Goal: Communication & Community: Participate in discussion

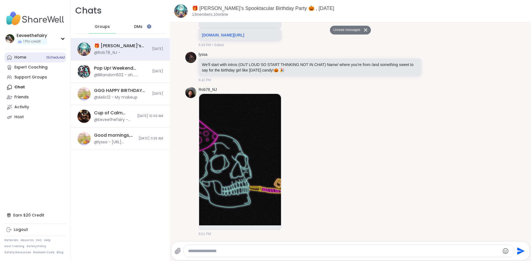
click at [41, 62] on link "Home 1 Scheduled" at bounding box center [35, 58] width 62 height 10
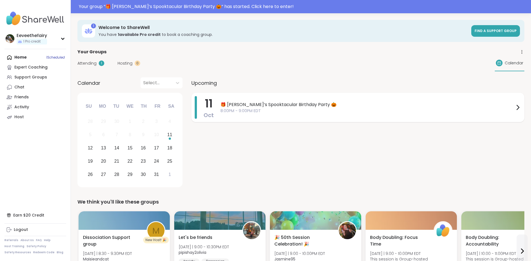
click at [267, 105] on span "🎁 [PERSON_NAME]’s Spooktacular Birthday Party 🎃" at bounding box center [367, 104] width 294 height 7
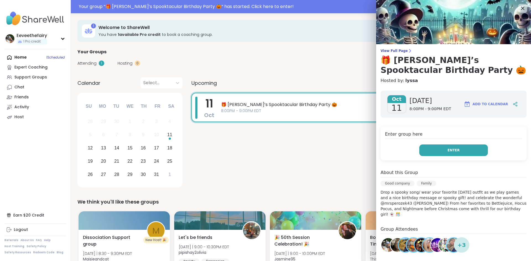
click at [451, 152] on span "Enter" at bounding box center [453, 150] width 12 height 5
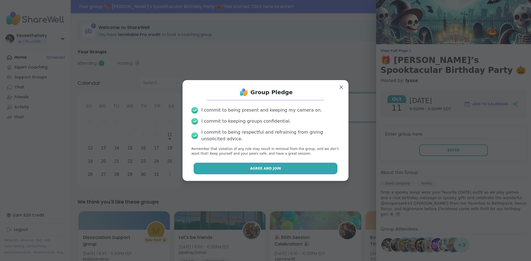
click at [293, 171] on button "Agree and Join" at bounding box center [266, 169] width 144 height 12
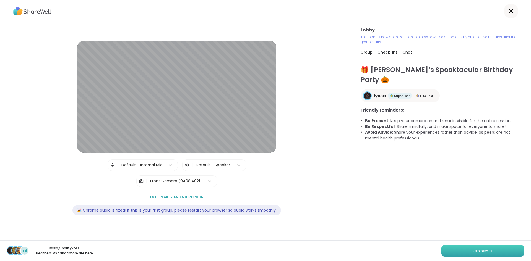
click at [484, 251] on span "Join now" at bounding box center [479, 251] width 15 height 5
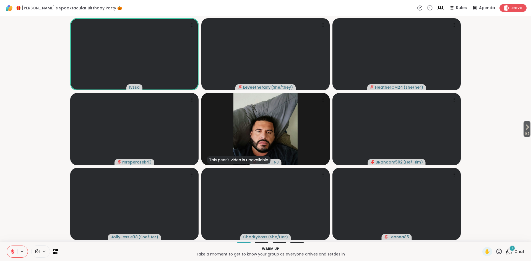
click at [511, 251] on div "1" at bounding box center [512, 249] width 6 height 6
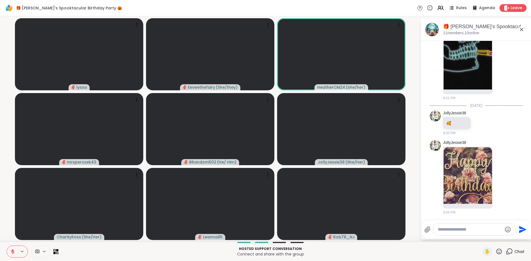
scroll to position [3673, 0]
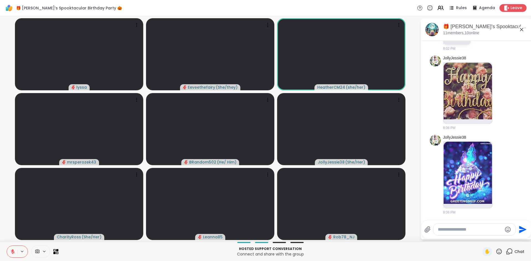
click at [500, 252] on icon at bounding box center [498, 251] width 7 height 7
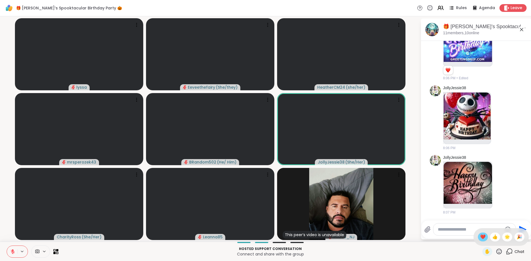
scroll to position [3831, 0]
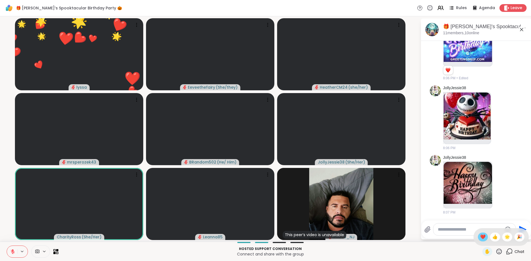
click at [482, 237] on span "❤️" at bounding box center [483, 237] width 6 height 7
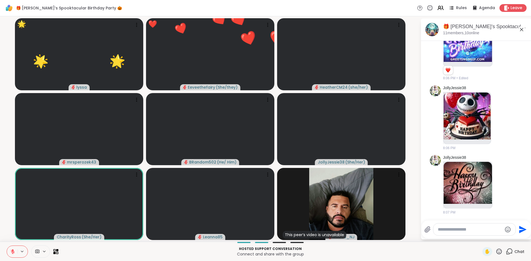
click at [499, 251] on icon at bounding box center [498, 251] width 7 height 7
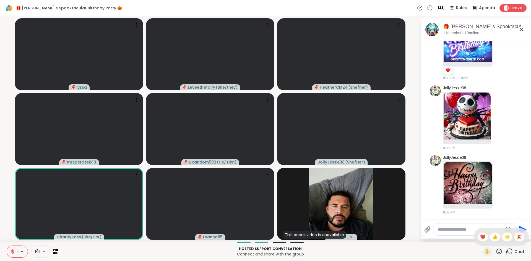
click at [14, 254] on icon at bounding box center [12, 251] width 5 height 5
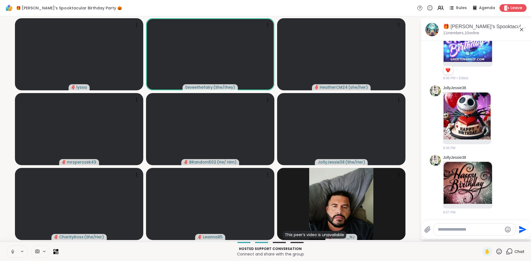
click at [13, 252] on icon at bounding box center [12, 252] width 3 height 2
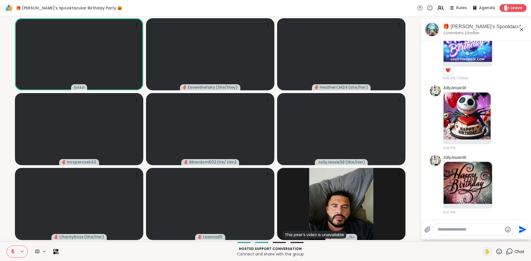
click at [13, 252] on icon at bounding box center [12, 251] width 5 height 5
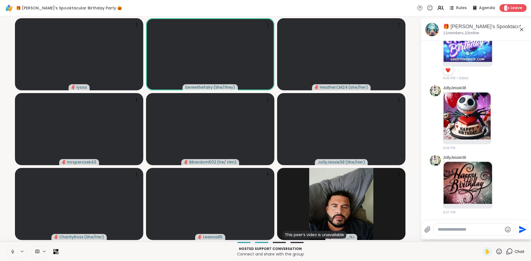
click at [13, 252] on icon at bounding box center [12, 252] width 3 height 2
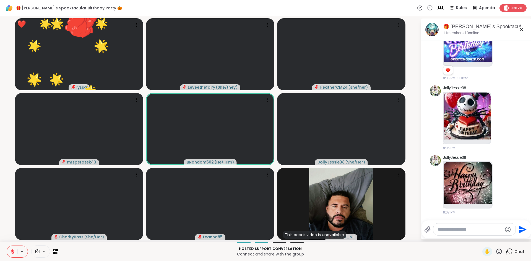
click at [500, 253] on icon at bounding box center [498, 251] width 7 height 7
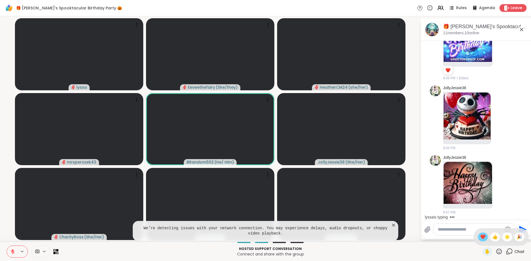
click at [483, 238] on span "❤️" at bounding box center [483, 237] width 6 height 7
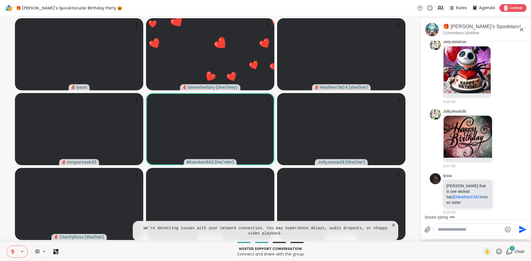
scroll to position [3877, 0]
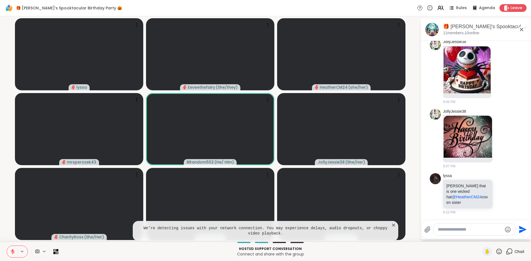
click at [500, 252] on icon at bounding box center [498, 251] width 7 height 7
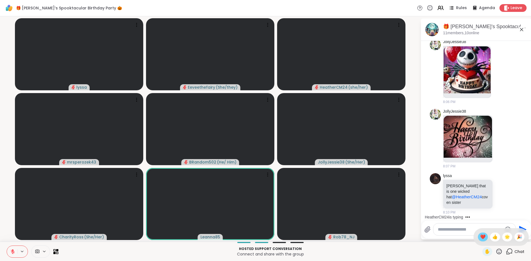
click at [482, 239] on span "❤️" at bounding box center [483, 237] width 6 height 7
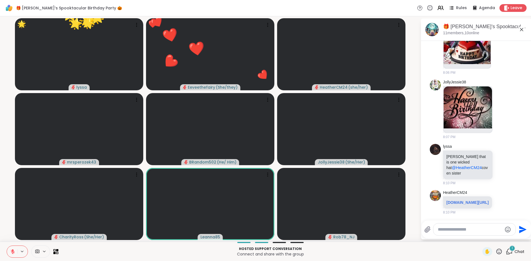
scroll to position [3912, 0]
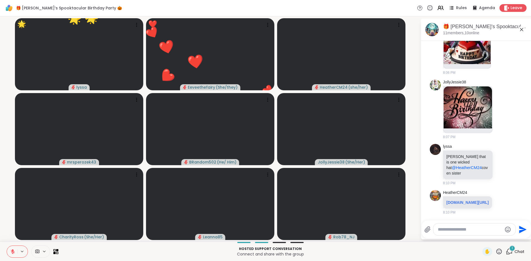
click at [500, 254] on icon at bounding box center [499, 252] width 6 height 6
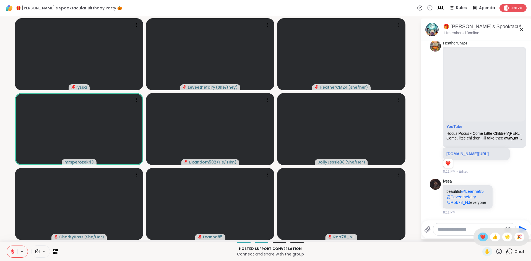
scroll to position [4123, 0]
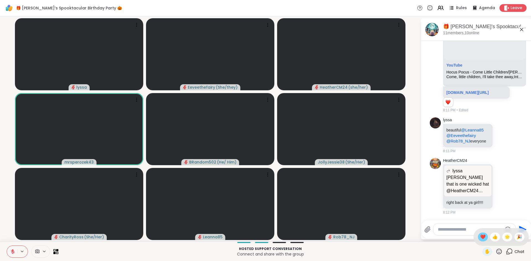
click at [484, 238] on span "❤️" at bounding box center [483, 237] width 6 height 7
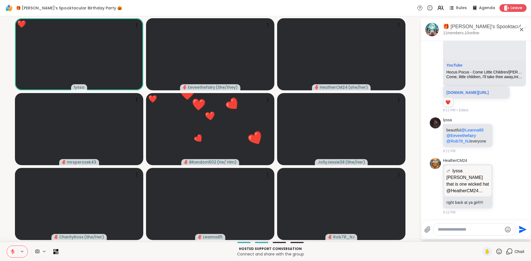
click at [498, 253] on icon at bounding box center [498, 251] width 7 height 7
click at [471, 250] on p "Hosted support conversation" at bounding box center [270, 249] width 417 height 5
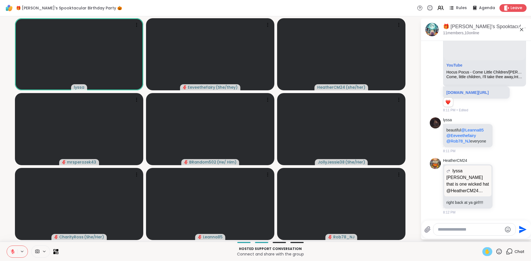
click at [488, 254] on span "✋" at bounding box center [487, 252] width 6 height 7
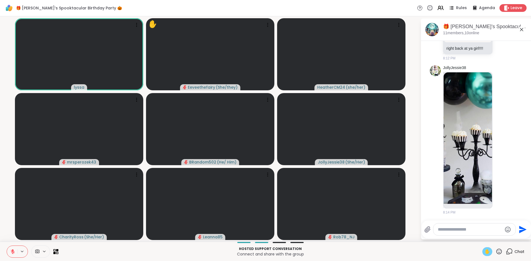
click at [487, 253] on span "✋" at bounding box center [487, 252] width 6 height 7
click at [11, 251] on icon at bounding box center [13, 252] width 4 height 4
click at [11, 251] on icon at bounding box center [12, 251] width 5 height 5
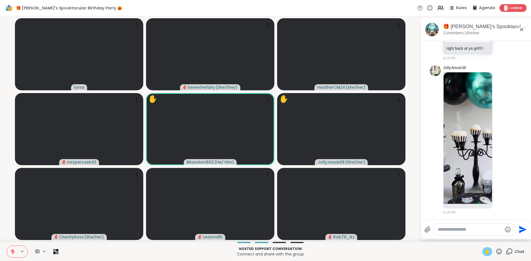
click at [489, 253] on span "✋" at bounding box center [487, 252] width 6 height 7
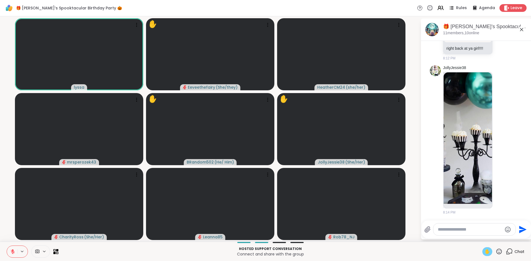
click at [12, 251] on icon at bounding box center [12, 251] width 5 height 5
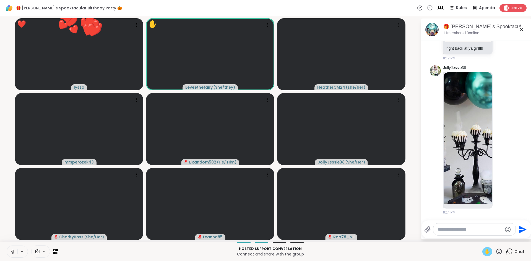
click at [12, 252] on icon at bounding box center [12, 251] width 5 height 5
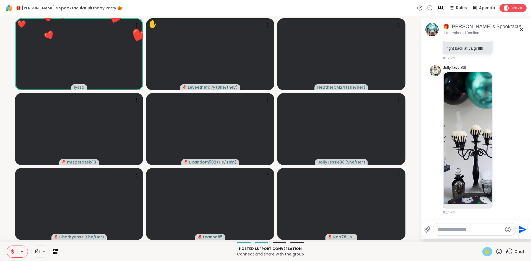
click at [488, 252] on span "✋" at bounding box center [487, 252] width 6 height 7
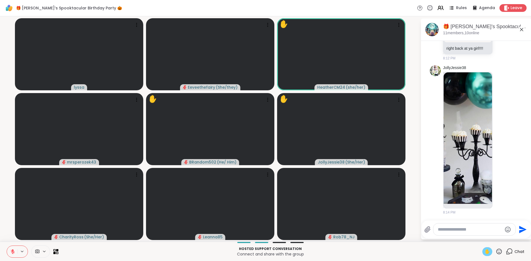
click at [486, 252] on span "✋" at bounding box center [487, 252] width 6 height 7
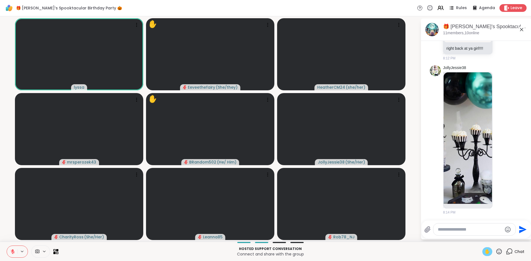
click at [15, 253] on icon at bounding box center [12, 251] width 5 height 5
click at [488, 254] on span "✋" at bounding box center [487, 252] width 6 height 7
click at [10, 253] on icon at bounding box center [12, 251] width 5 height 5
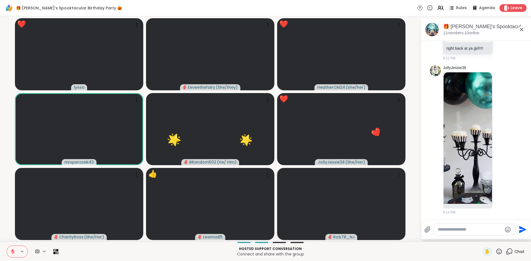
click at [499, 252] on icon at bounding box center [498, 251] width 7 height 7
click at [482, 236] on span "❤️" at bounding box center [483, 237] width 6 height 7
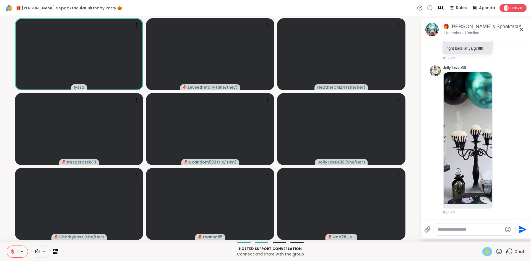
click at [488, 253] on span "✋" at bounding box center [487, 252] width 6 height 7
click at [14, 253] on icon at bounding box center [12, 251] width 5 height 5
click at [489, 253] on span "✋" at bounding box center [487, 252] width 6 height 7
click at [12, 253] on icon at bounding box center [12, 251] width 5 height 5
click at [498, 252] on icon at bounding box center [498, 251] width 7 height 7
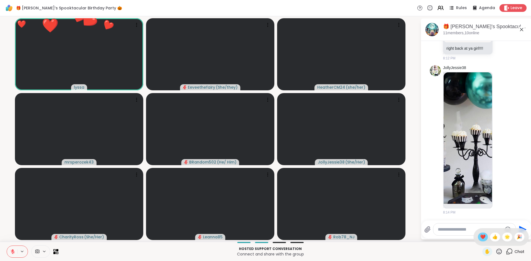
click at [484, 235] on span "❤️" at bounding box center [483, 237] width 6 height 7
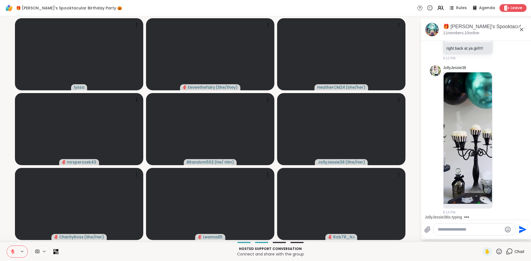
click at [12, 252] on icon at bounding box center [12, 251] width 5 height 5
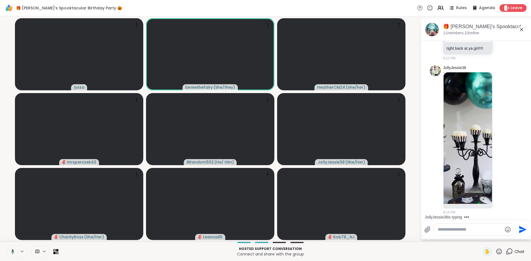
scroll to position [4312, 0]
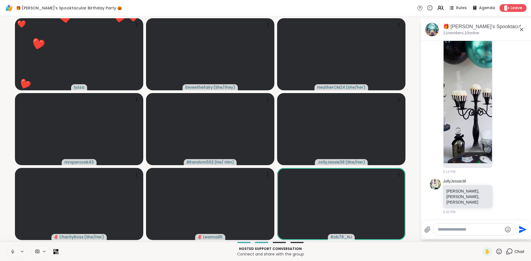
click at [15, 252] on icon at bounding box center [12, 251] width 5 height 5
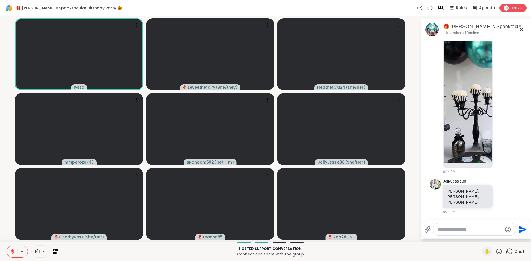
click at [14, 252] on icon at bounding box center [13, 252] width 4 height 4
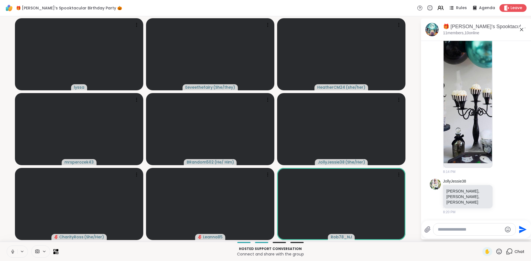
click at [13, 252] on icon at bounding box center [12, 252] width 3 height 2
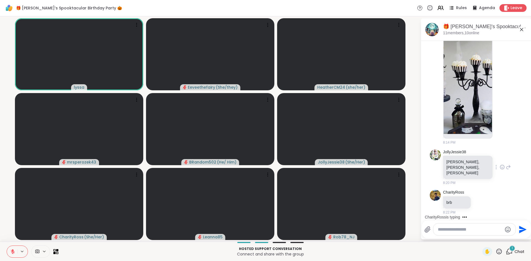
scroll to position [4342, 0]
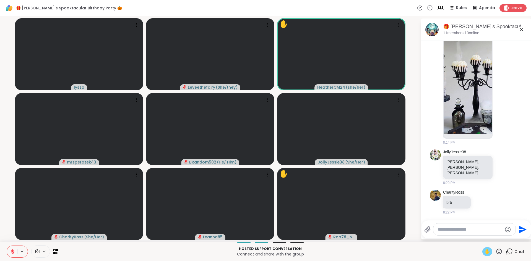
click at [488, 253] on span "✋" at bounding box center [487, 252] width 6 height 7
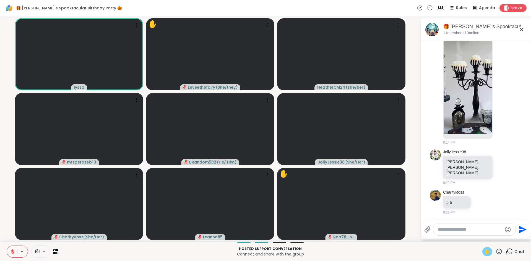
click at [486, 249] on span "✋" at bounding box center [487, 252] width 6 height 7
click at [488, 254] on span "✋" at bounding box center [487, 252] width 6 height 7
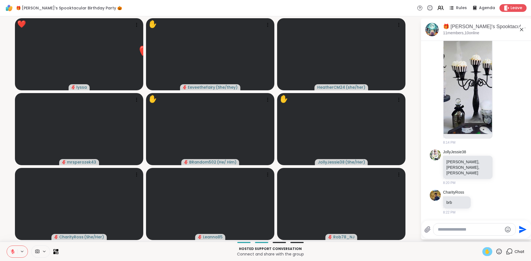
click at [11, 252] on icon at bounding box center [12, 251] width 5 height 5
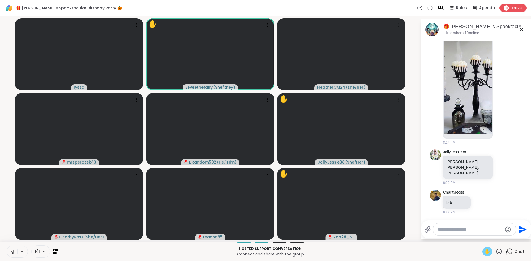
click at [13, 254] on icon at bounding box center [12, 251] width 5 height 5
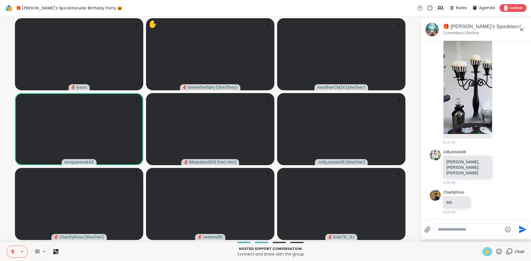
click at [487, 251] on span "✋" at bounding box center [487, 252] width 6 height 7
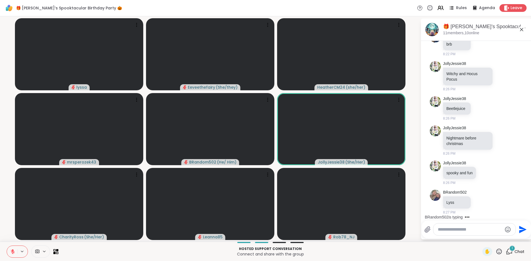
scroll to position [4494, 0]
click at [468, 229] on textarea "Type your message" at bounding box center [470, 230] width 64 height 6
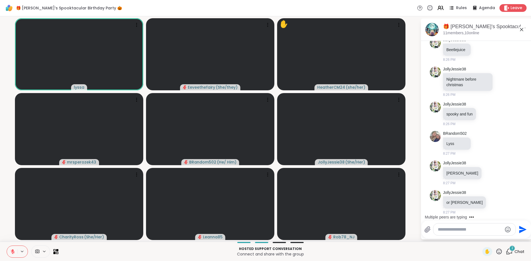
scroll to position [4583, 0]
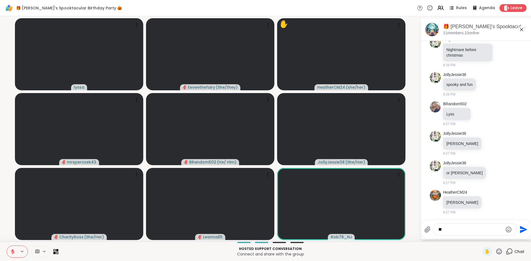
type textarea "*"
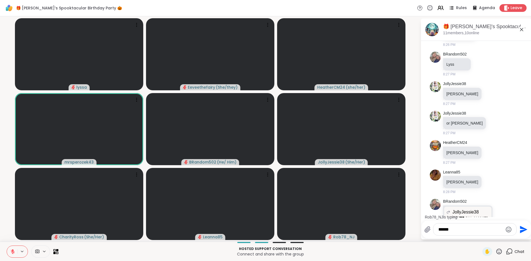
scroll to position [4666, 0]
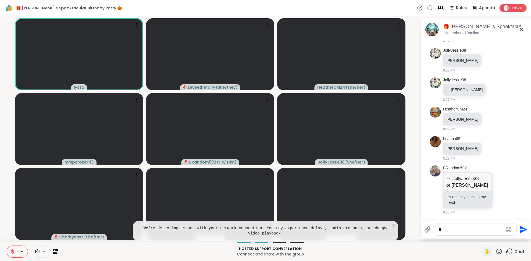
type textarea "*"
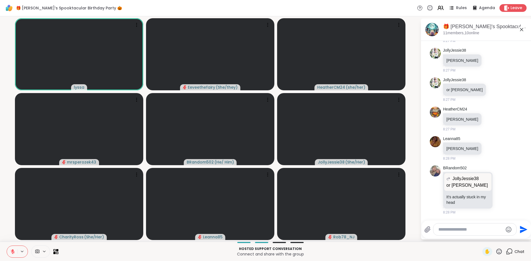
click at [455, 230] on textarea "Type your message" at bounding box center [470, 230] width 64 height 6
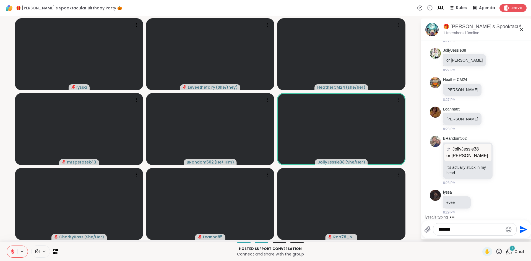
scroll to position [4696, 0]
type textarea "*"
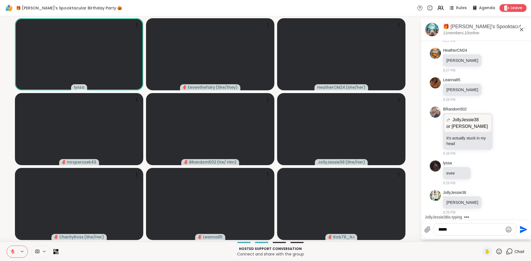
scroll to position [4725, 0]
type textarea "*******"
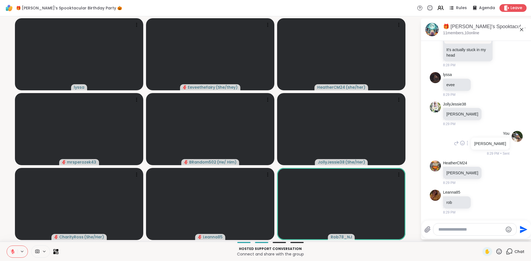
scroll to position [4814, 0]
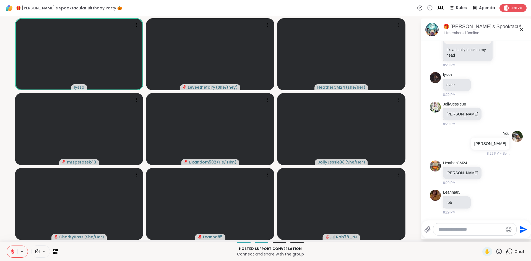
click at [463, 230] on textarea "Type your message" at bounding box center [470, 230] width 64 height 6
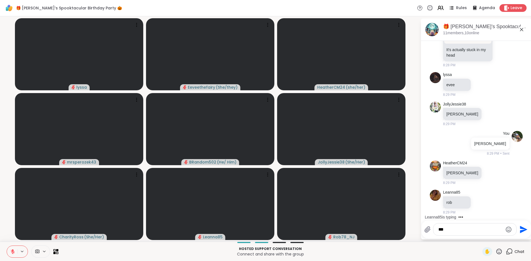
type textarea "****"
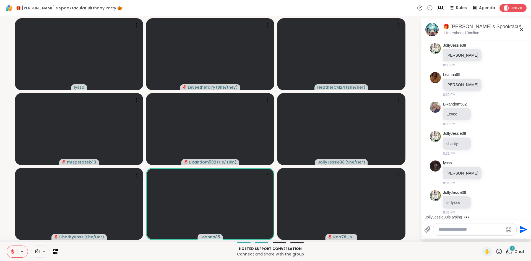
scroll to position [5020, 0]
click at [450, 231] on textarea "Type your message" at bounding box center [470, 230] width 64 height 6
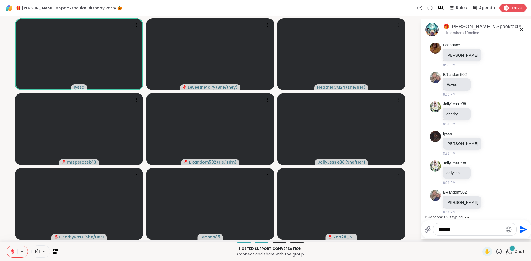
scroll to position [5049, 0]
type textarea "*"
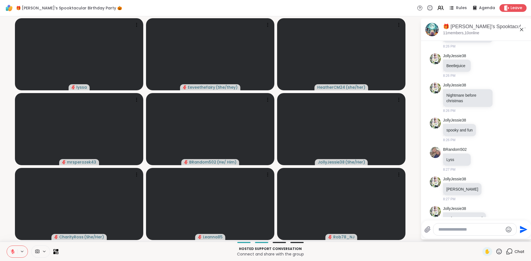
scroll to position [4486, 0]
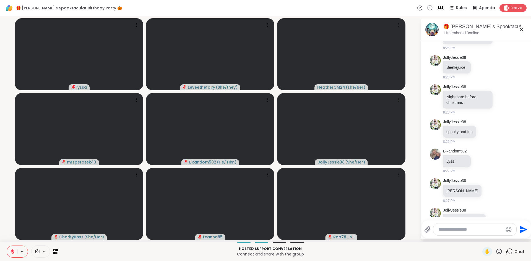
click at [12, 250] on icon at bounding box center [12, 251] width 5 height 5
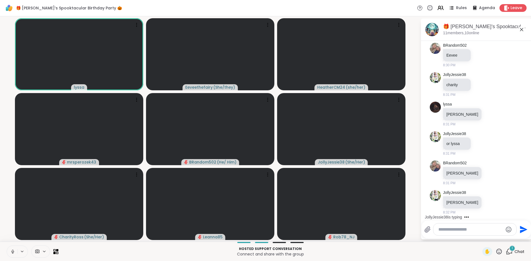
scroll to position [5079, 0]
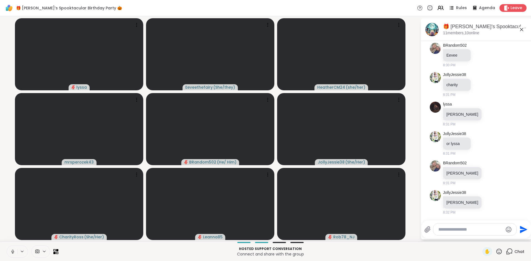
click at [456, 231] on textarea "Type your message" at bounding box center [470, 230] width 64 height 6
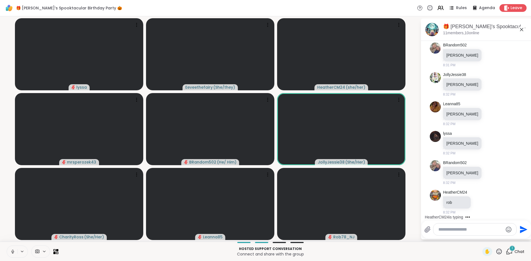
scroll to position [5197, 0]
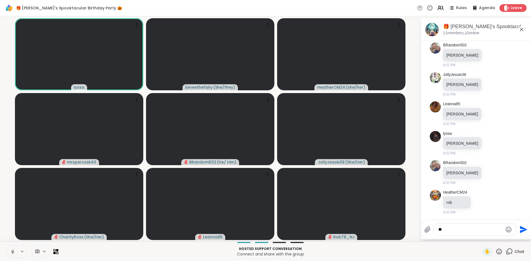
type textarea "*"
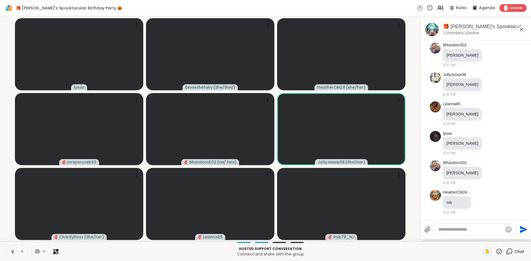
click at [11, 251] on icon at bounding box center [12, 251] width 5 height 5
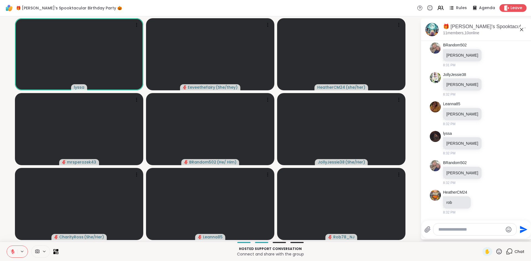
click at [14, 253] on icon at bounding box center [12, 251] width 5 height 5
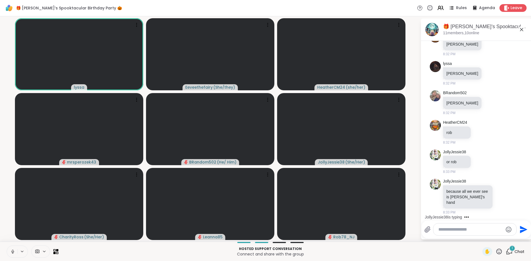
scroll to position [5261, 0]
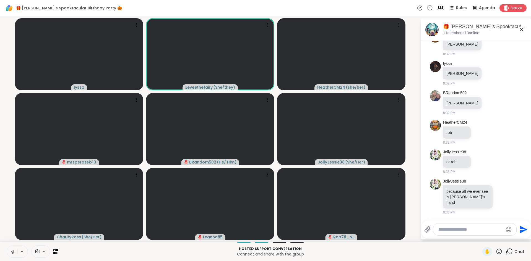
click at [14, 255] on button at bounding box center [12, 252] width 11 height 12
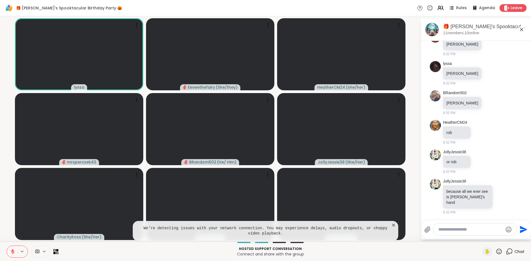
click at [394, 226] on icon at bounding box center [394, 226] width 6 height 6
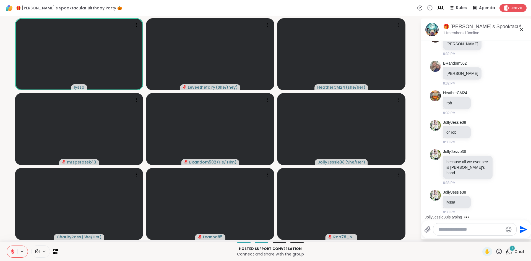
scroll to position [5291, 0]
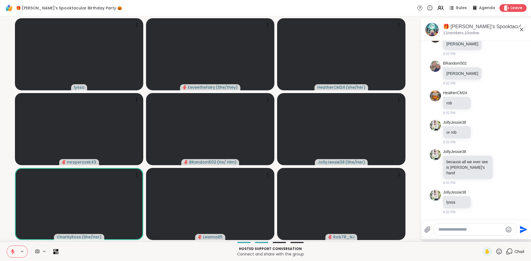
click at [456, 231] on textarea "Type your message" at bounding box center [470, 230] width 64 height 6
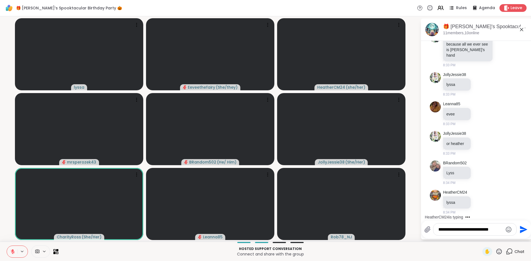
scroll to position [5408, 0]
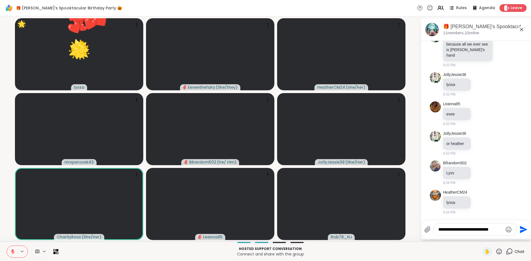
type textarea "**********"
click at [507, 229] on icon "Emoji picker" at bounding box center [508, 229] width 7 height 7
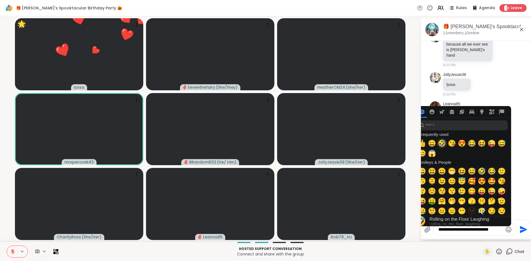
click at [443, 146] on span "🤣" at bounding box center [442, 144] width 8 height 8
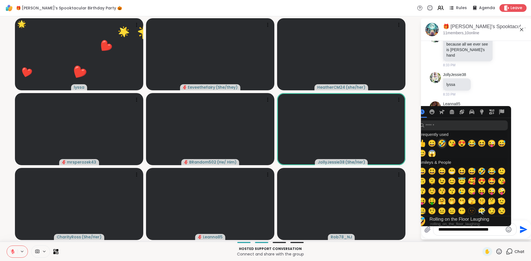
click at [443, 144] on span "🤣" at bounding box center [442, 144] width 8 height 8
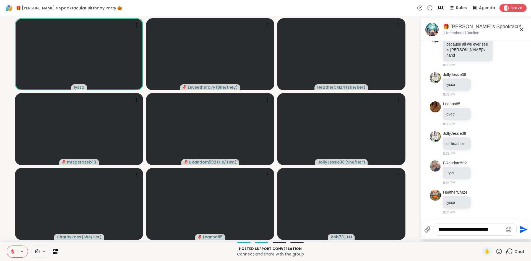
click at [498, 229] on textarea "**********" at bounding box center [470, 230] width 64 height 6
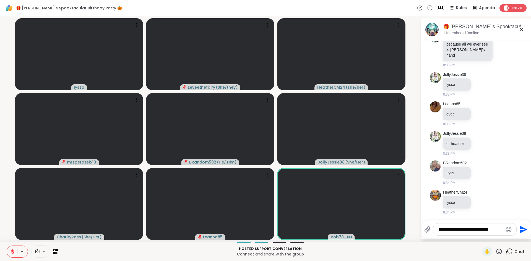
click at [522, 229] on icon "Send" at bounding box center [522, 229] width 9 height 9
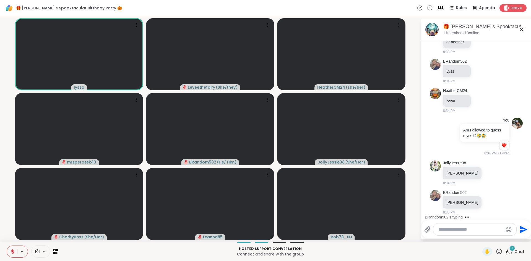
scroll to position [5510, 0]
click at [455, 229] on textarea "Type your message" at bounding box center [470, 230] width 64 height 6
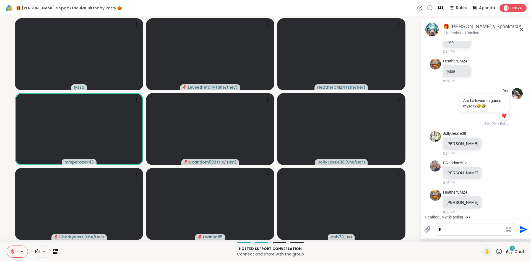
scroll to position [5540, 0]
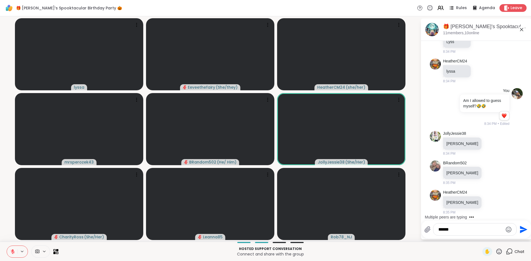
type textarea "*******"
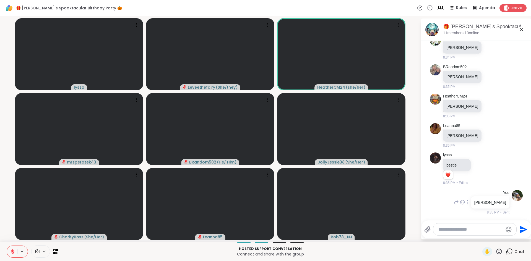
scroll to position [5635, 0]
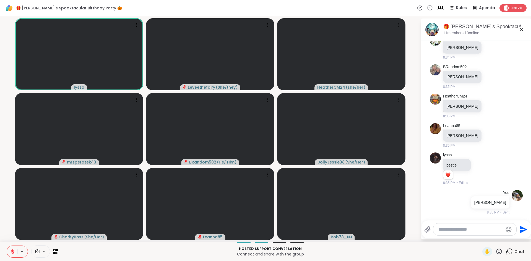
click at [459, 229] on textarea "Type your message" at bounding box center [470, 230] width 64 height 6
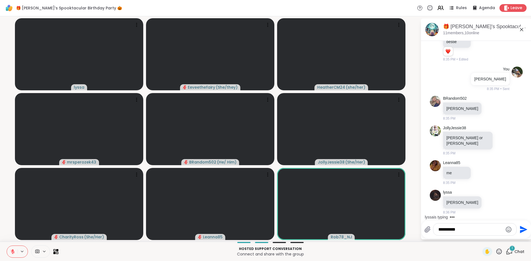
scroll to position [5754, 0]
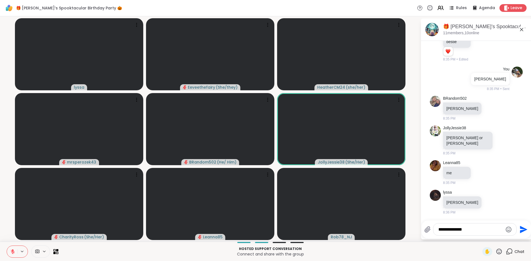
type textarea "**********"
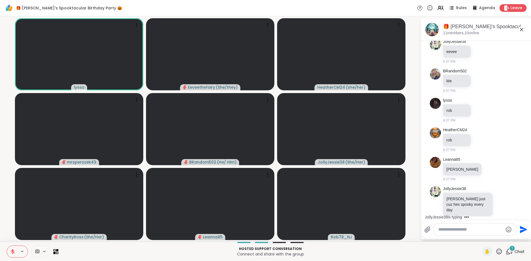
scroll to position [5966, 0]
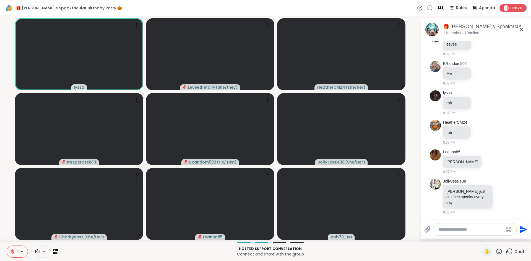
click at [451, 229] on textarea "Type your message" at bounding box center [470, 230] width 64 height 6
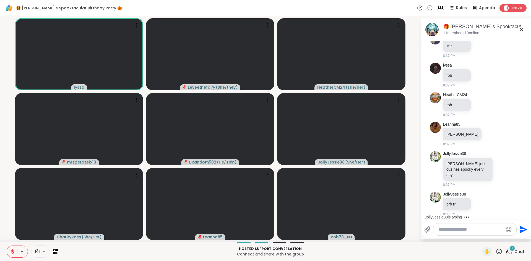
scroll to position [5995, 0]
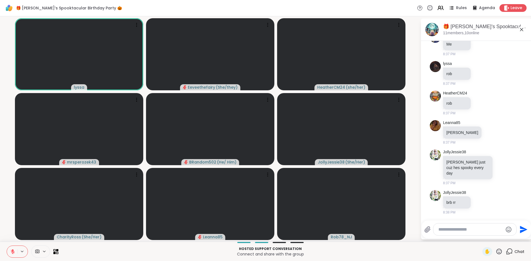
click at [455, 230] on textarea "Type your message" at bounding box center [470, 230] width 64 height 6
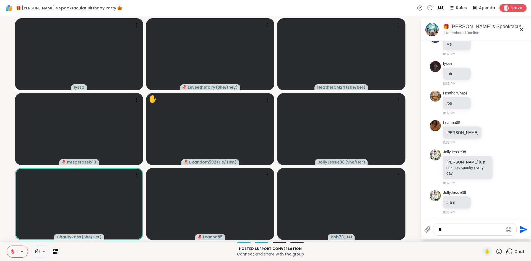
type textarea "***"
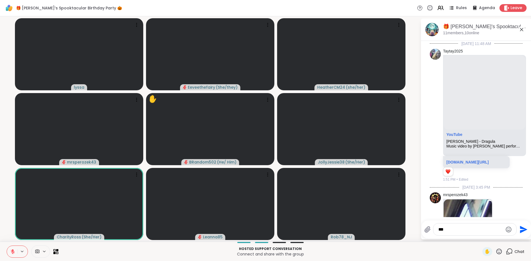
scroll to position [5995, 0]
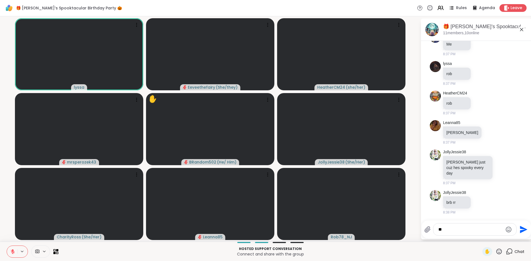
type textarea "*"
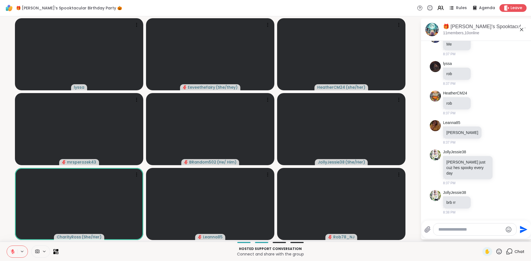
click at [469, 231] on textarea "Type your message" at bounding box center [470, 230] width 64 height 6
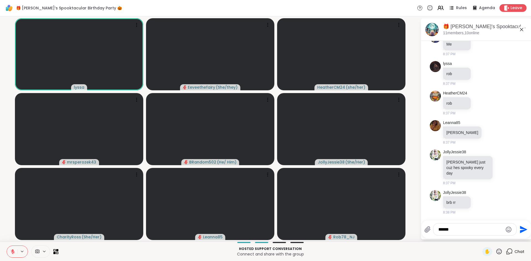
type textarea "*******"
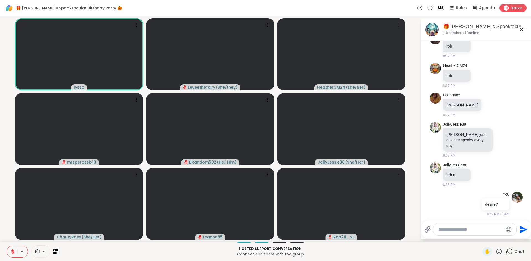
scroll to position [6025, 0]
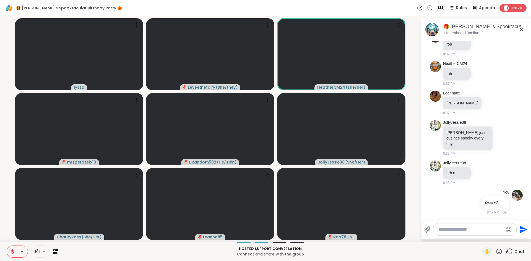
click at [13, 253] on icon at bounding box center [13, 252] width 4 height 4
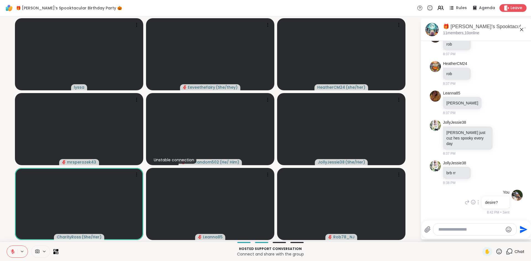
click at [480, 202] on div at bounding box center [478, 202] width 5 height 7
click at [478, 211] on icon at bounding box center [478, 211] width 6 height 6
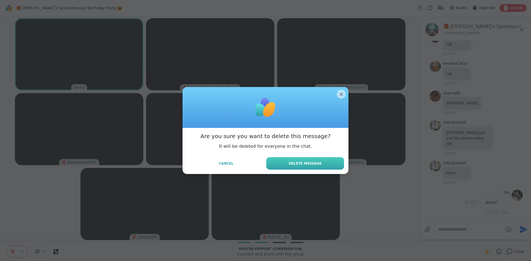
click at [310, 165] on span "Delete Message" at bounding box center [305, 163] width 33 height 5
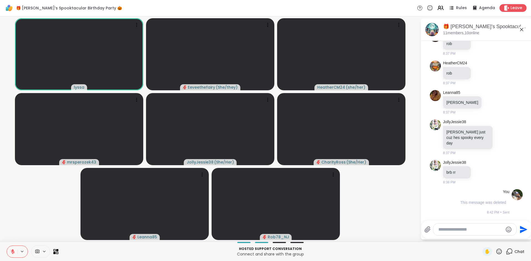
click at [460, 229] on textarea "Type your message" at bounding box center [470, 230] width 64 height 6
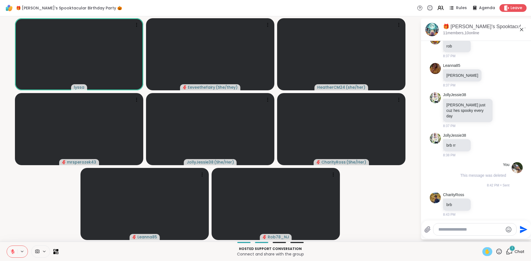
scroll to position [6055, 0]
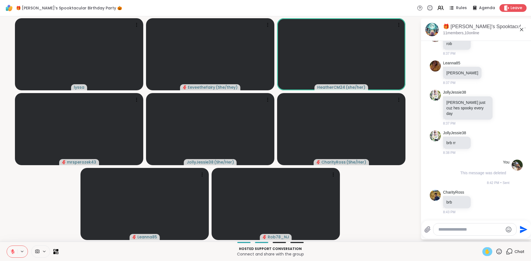
click at [489, 251] on span "✋" at bounding box center [487, 252] width 6 height 7
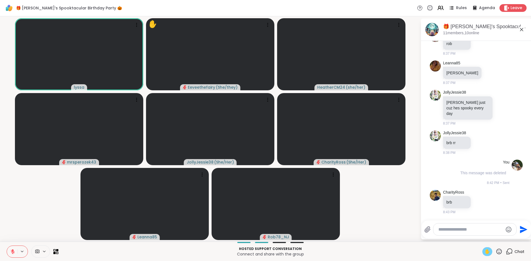
click at [13, 250] on icon at bounding box center [13, 250] width 2 height 2
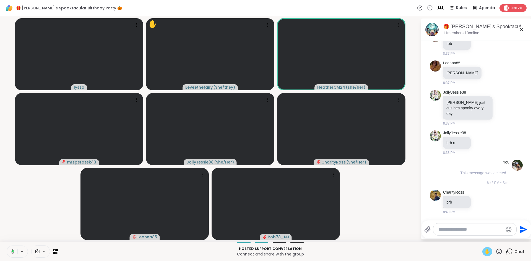
click at [12, 252] on icon at bounding box center [13, 251] width 2 height 2
click at [487, 252] on span "✋" at bounding box center [487, 252] width 6 height 7
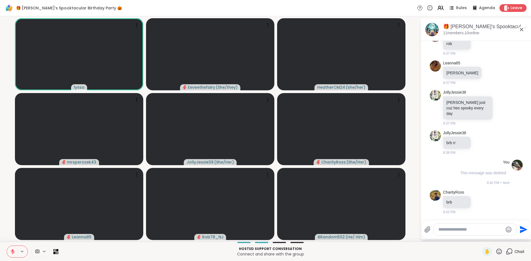
click at [12, 251] on icon at bounding box center [13, 252] width 4 height 4
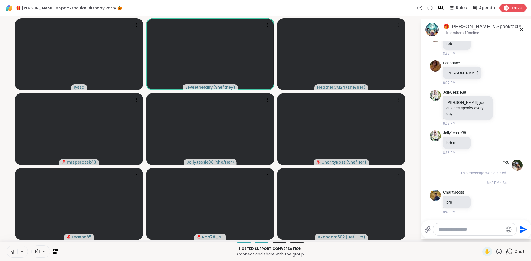
click at [14, 253] on icon at bounding box center [12, 251] width 5 height 5
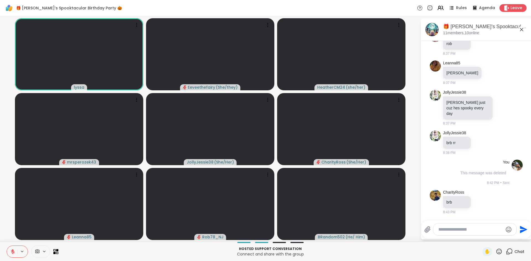
click at [12, 253] on icon at bounding box center [12, 251] width 5 height 5
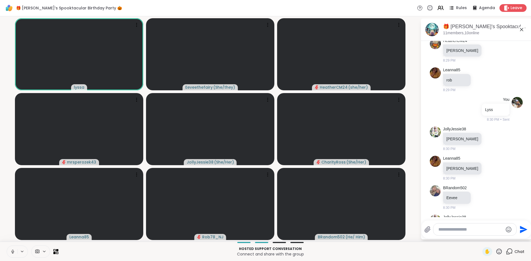
scroll to position [6116, 0]
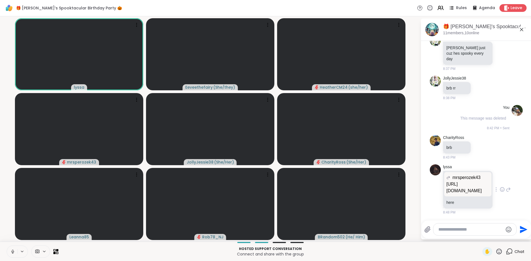
click at [462, 186] on p "https://youtu.be/nbkybaDR_Co?si=8OvcPyaDmwNjyac0" at bounding box center [467, 187] width 43 height 13
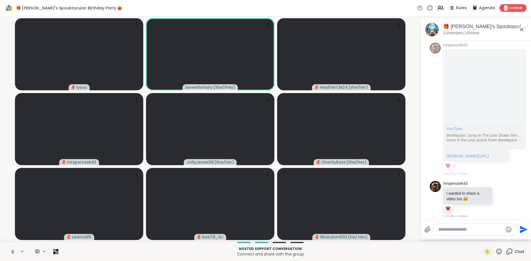
click at [13, 254] on icon at bounding box center [12, 251] width 5 height 5
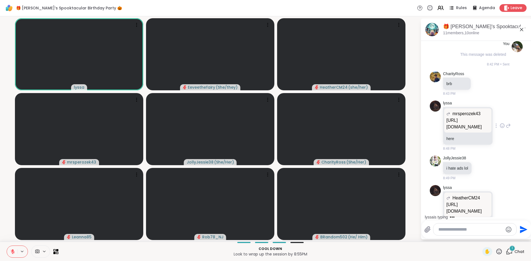
scroll to position [6207, 0]
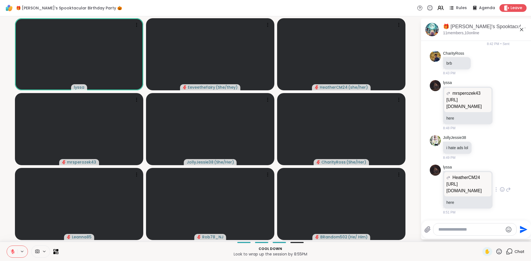
click at [456, 181] on p "https://youtu.be/dPBJzVRt_p4?si=eCcI8p3FpeueYnM5" at bounding box center [467, 187] width 43 height 13
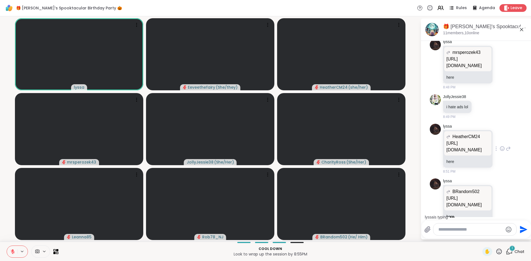
scroll to position [6269, 0]
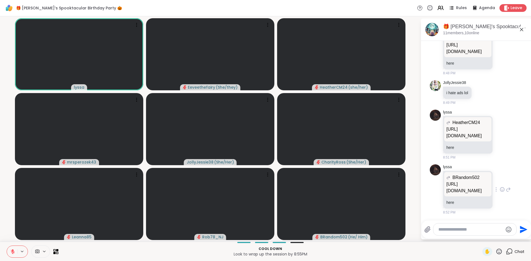
click at [464, 181] on p "https://youtu.be/jU6iP0WLsU8?si=lx8J-PJXZPvFHEin" at bounding box center [467, 187] width 43 height 13
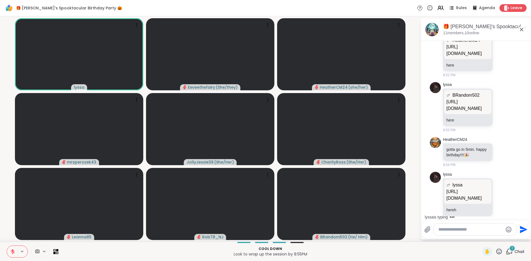
scroll to position [6365, 0]
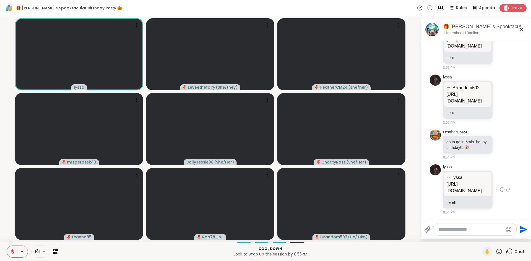
click at [459, 181] on p "https://m.youtube.com/watch?v=DCTbr3vjb6I" at bounding box center [467, 187] width 43 height 13
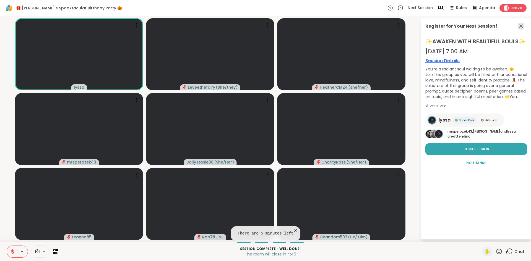
click at [521, 29] on icon at bounding box center [521, 26] width 7 height 7
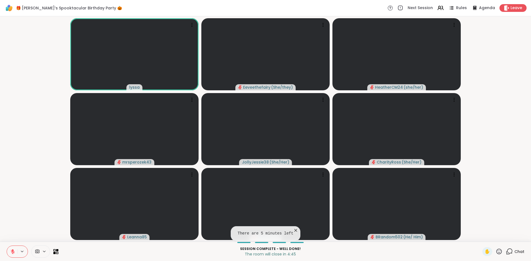
click at [517, 253] on span "Chat" at bounding box center [519, 252] width 10 height 6
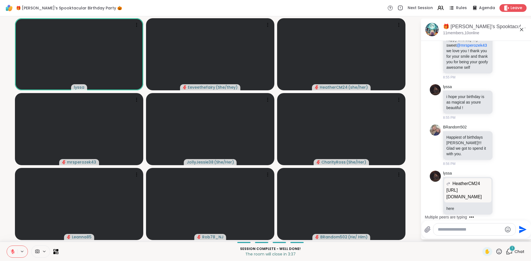
scroll to position [6565, 0]
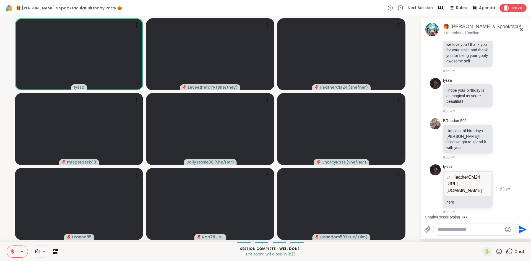
click at [456, 181] on p "https://youtu.be/K2h2Nsh8r4M?si=uLEU25AkNncBBzQl" at bounding box center [467, 187] width 43 height 13
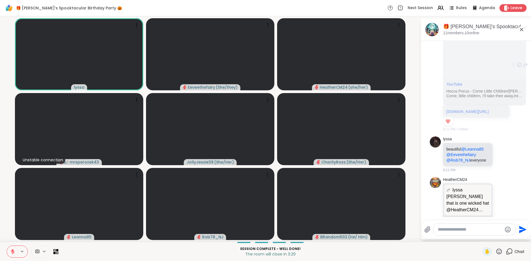
scroll to position [4039, 0]
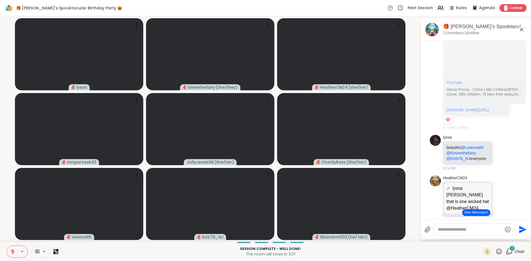
click at [447, 231] on textarea "Type your message" at bounding box center [470, 230] width 64 height 6
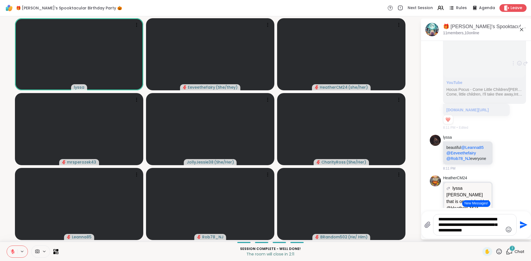
type textarea "**********"
click at [521, 228] on icon "Send" at bounding box center [522, 225] width 9 height 9
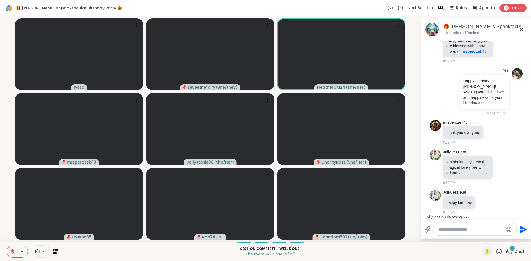
scroll to position [6837, 0]
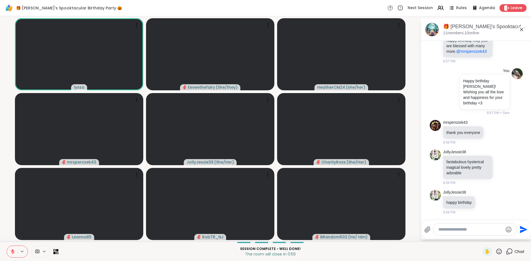
click at [9, 252] on button at bounding box center [12, 252] width 11 height 12
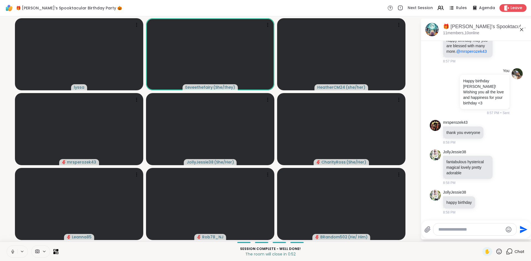
click at [13, 252] on icon at bounding box center [12, 252] width 3 height 2
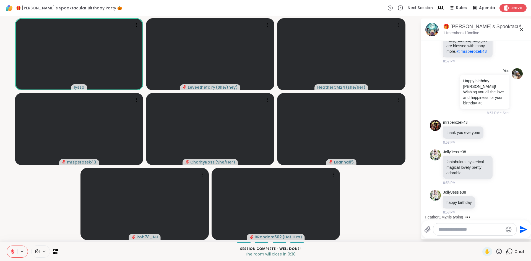
click at [13, 252] on icon at bounding box center [12, 251] width 5 height 5
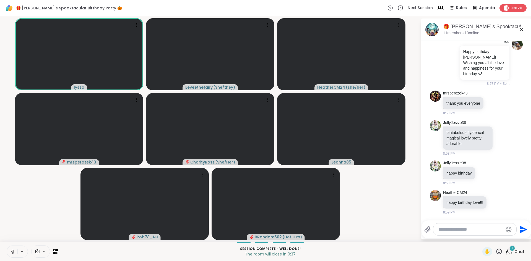
scroll to position [6866, 0]
click at [13, 252] on icon at bounding box center [11, 251] width 5 height 5
click at [500, 250] on icon at bounding box center [499, 252] width 6 height 6
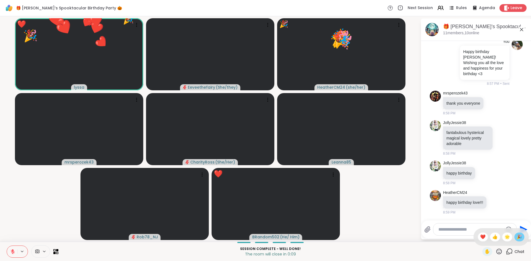
click at [521, 239] on span "🎉" at bounding box center [519, 237] width 6 height 7
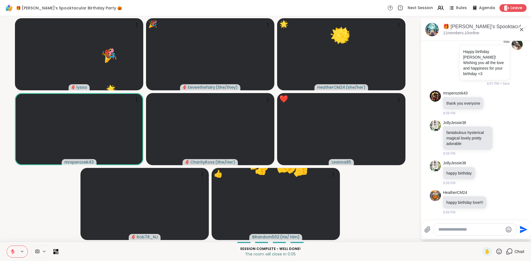
click at [498, 251] on icon at bounding box center [498, 251] width 7 height 7
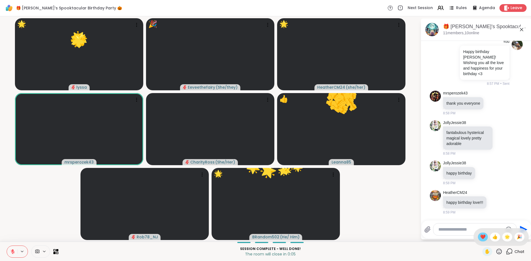
click at [482, 237] on span "❤️" at bounding box center [483, 237] width 6 height 7
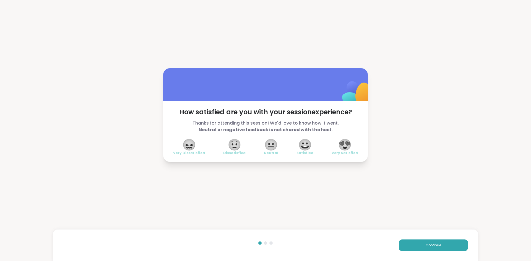
click at [342, 150] on span "😍" at bounding box center [345, 145] width 14 height 10
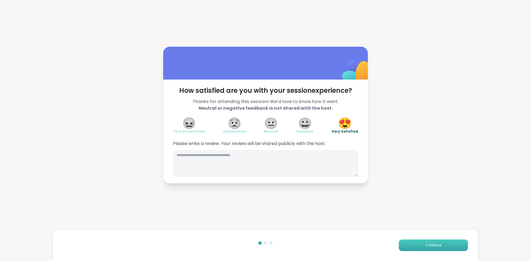
click at [426, 244] on span "Continue" at bounding box center [432, 245] width 15 height 5
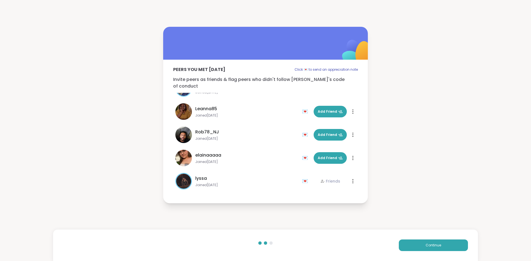
scroll to position [133, 0]
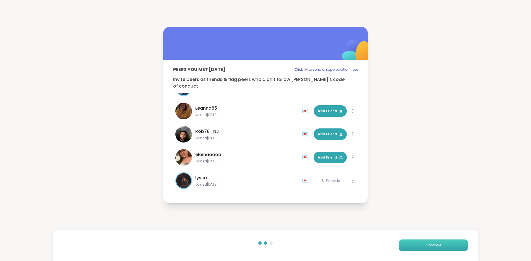
click at [430, 247] on span "Continue" at bounding box center [432, 245] width 15 height 5
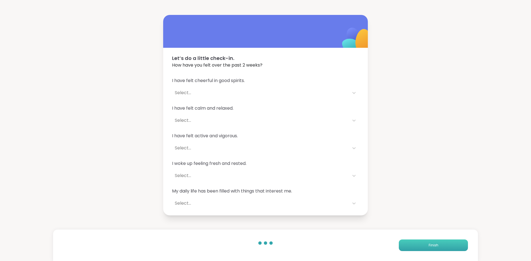
click at [430, 247] on span "Finish" at bounding box center [434, 245] width 10 height 5
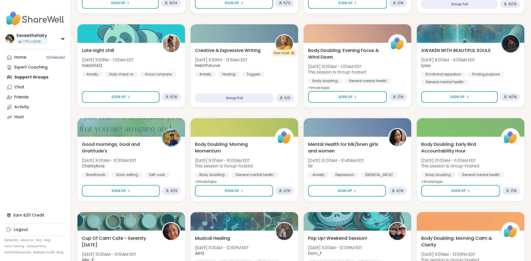
scroll to position [358, 0]
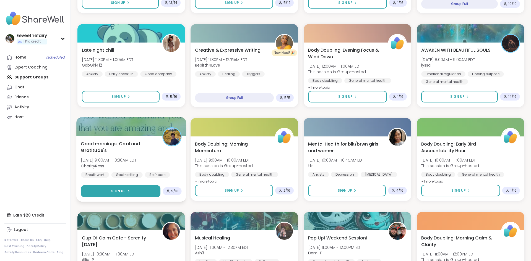
click at [122, 192] on span "Sign Up" at bounding box center [118, 191] width 15 height 5
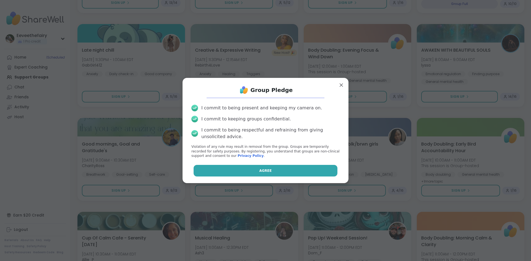
click at [252, 172] on button "Agree" at bounding box center [266, 171] width 144 height 12
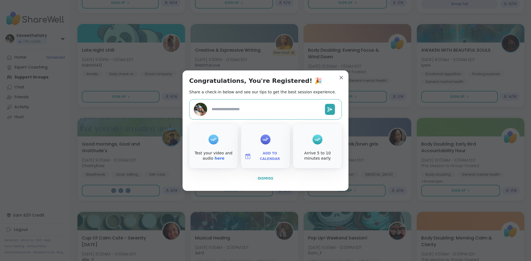
click at [268, 179] on span "Dismiss" at bounding box center [265, 179] width 15 height 4
type textarea "*"
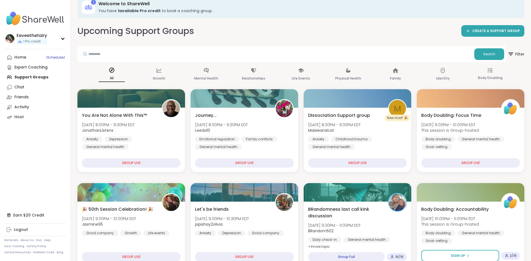
scroll to position [0, 0]
